Goal: Transaction & Acquisition: Purchase product/service

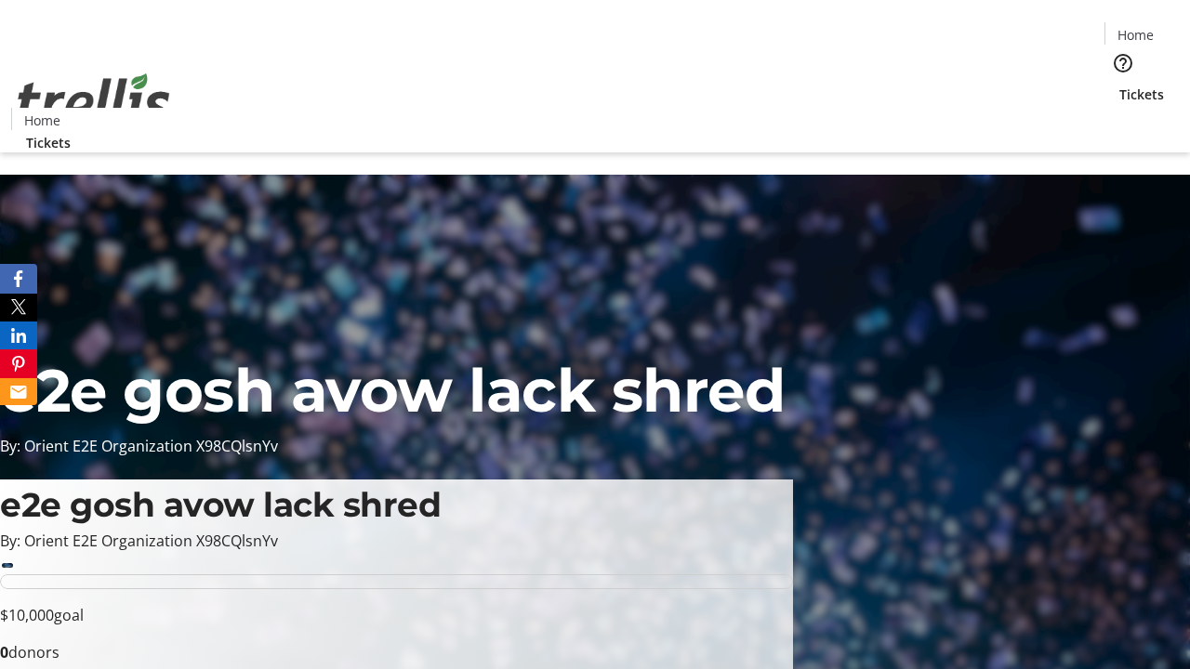
click at [1119, 85] on span "Tickets" at bounding box center [1141, 95] width 45 height 20
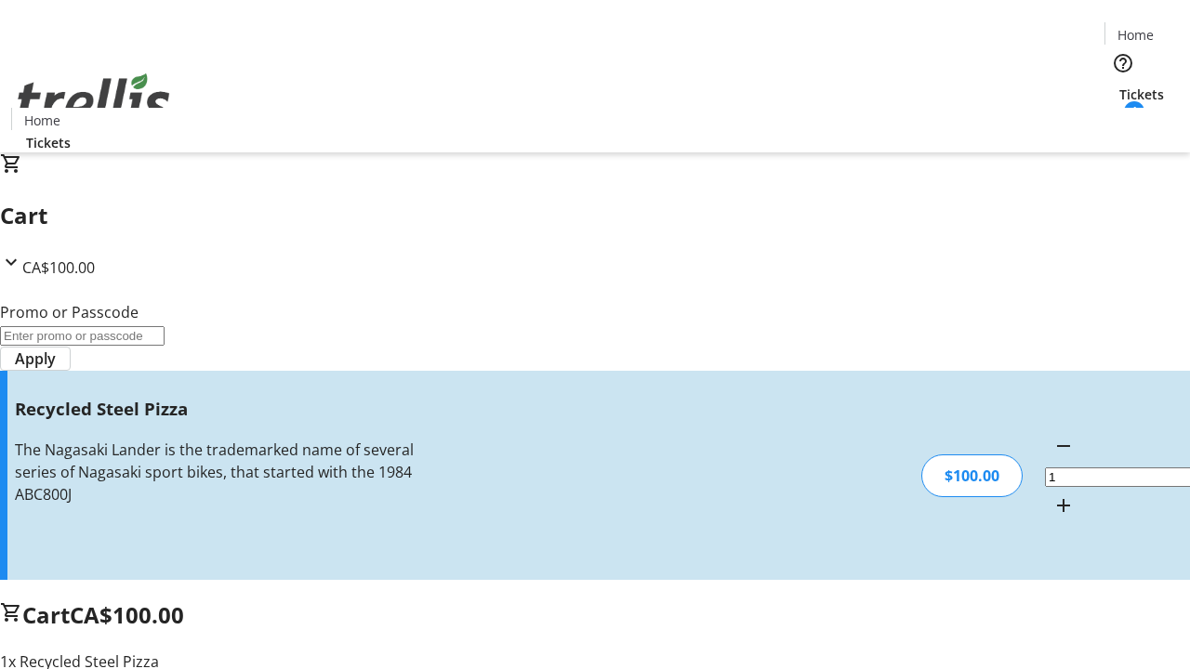
type input "FREE"
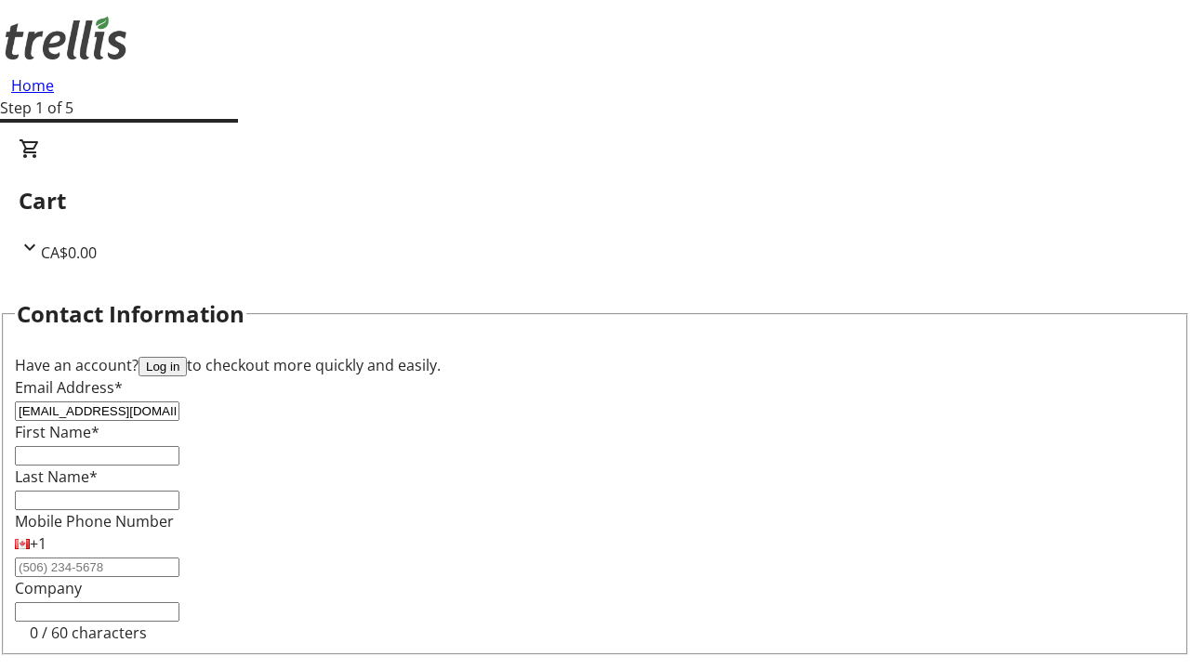
type input "[EMAIL_ADDRESS][DOMAIN_NAME]"
type input "Ebba"
type input "Towne"
